Goal: Information Seeking & Learning: Understand process/instructions

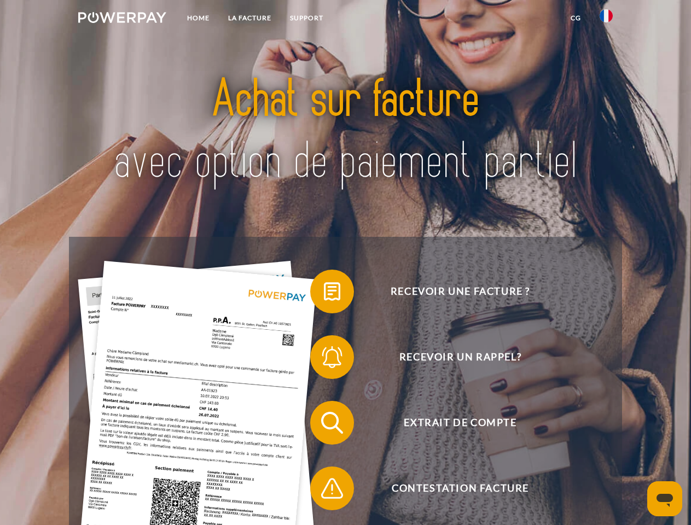
click at [122, 19] on img at bounding box center [122, 17] width 88 height 11
click at [606, 19] on img at bounding box center [605, 15] width 13 height 13
click at [575, 18] on link "CG" at bounding box center [575, 18] width 29 height 20
click at [324, 294] on span at bounding box center [315, 291] width 55 height 55
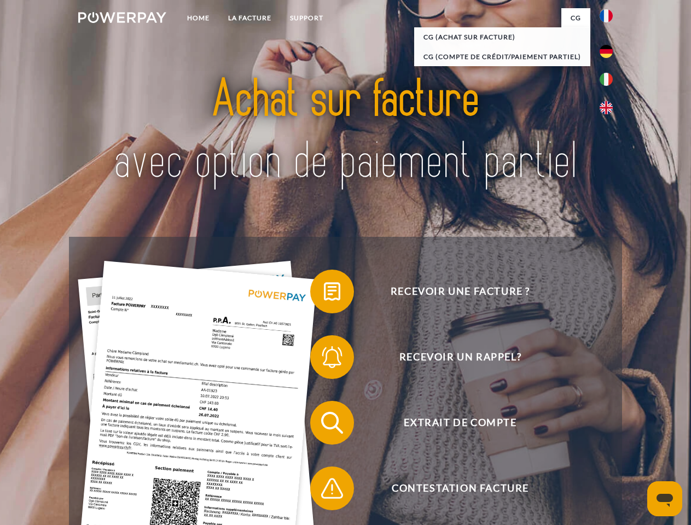
click at [324, 359] on span at bounding box center [315, 357] width 55 height 55
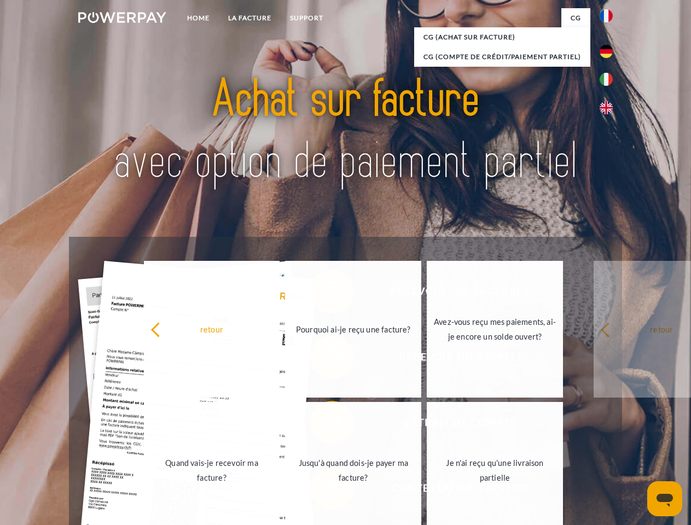
click at [324, 425] on link "Jusqu'à quand dois-je payer ma facture?" at bounding box center [353, 470] width 136 height 137
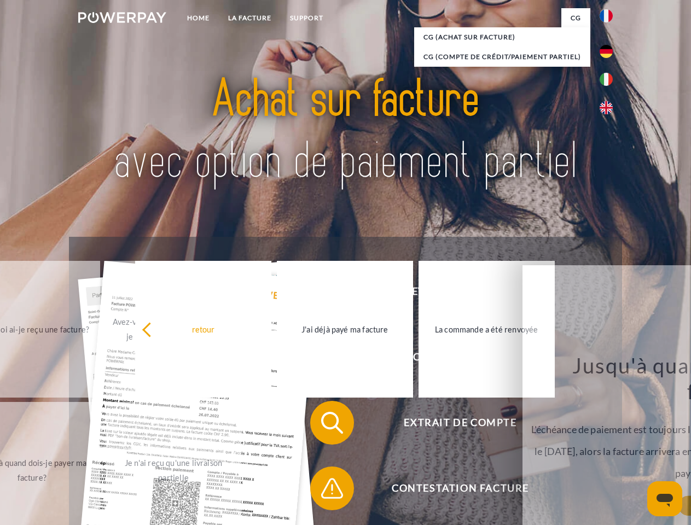
click at [324, 490] on span at bounding box center [315, 488] width 55 height 55
click at [664, 499] on icon "Ouvrir la fenêtre de messagerie" at bounding box center [664, 500] width 16 height 13
